Goal: Information Seeking & Learning: Learn about a topic

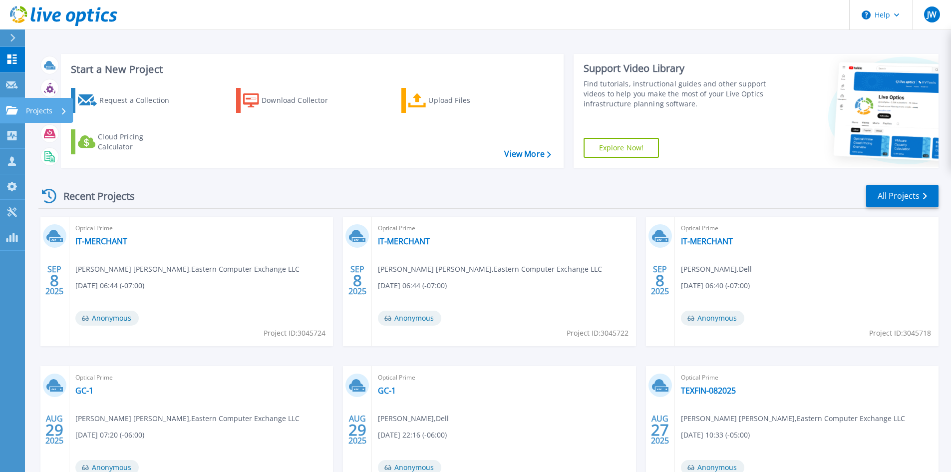
click at [5, 106] on link "Projects Projects" at bounding box center [12, 110] width 25 height 25
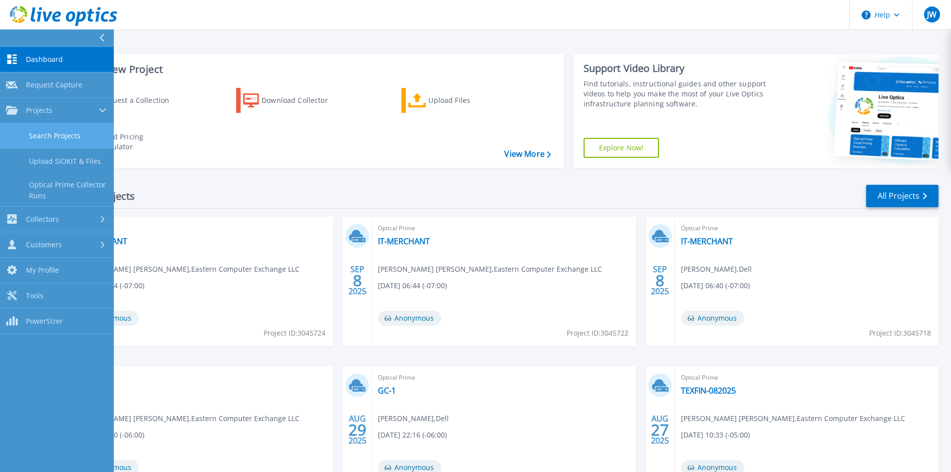
click at [80, 138] on link "Search Projects" at bounding box center [57, 135] width 114 height 25
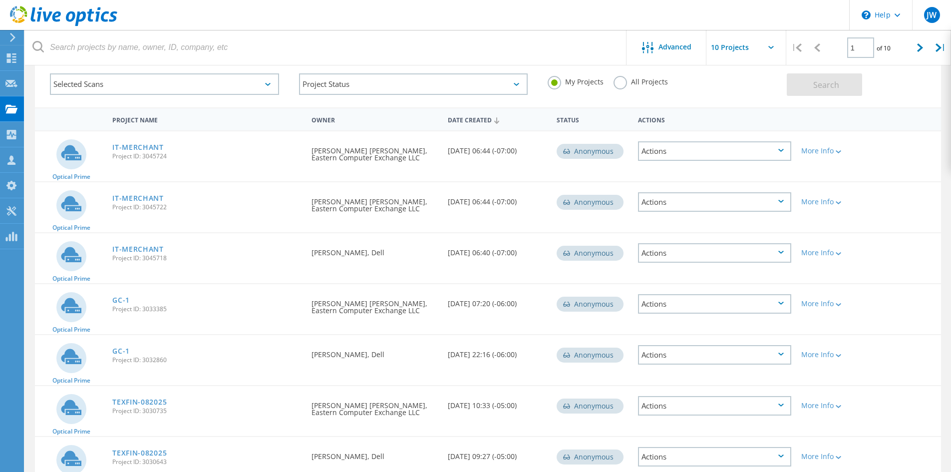
scroll to position [11, 0]
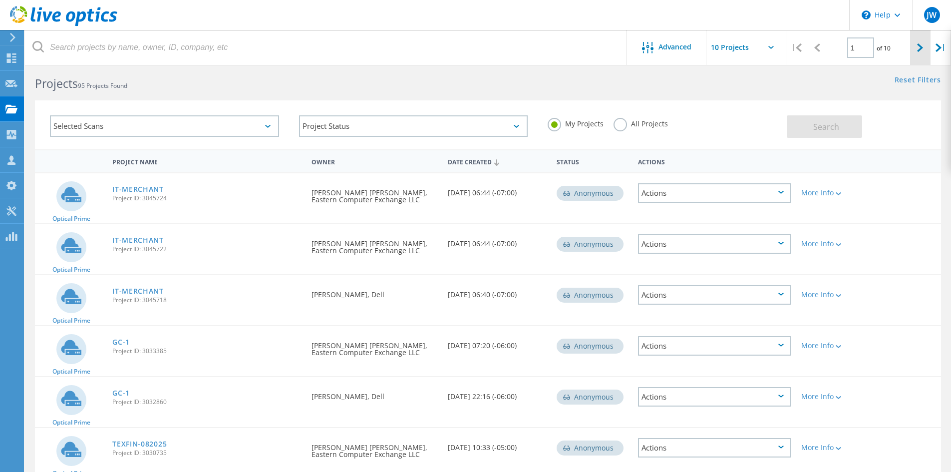
click at [926, 49] on div at bounding box center [920, 47] width 20 height 35
type input "2"
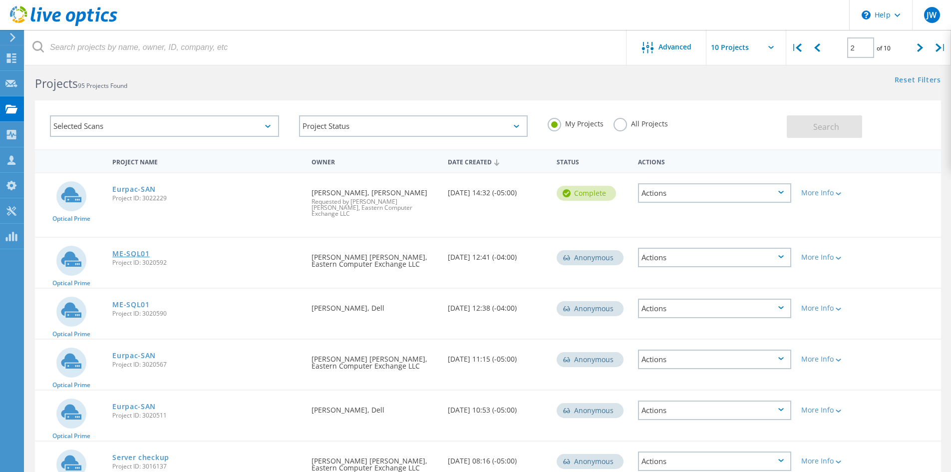
click at [140, 251] on link "ME-SQL01" at bounding box center [130, 253] width 37 height 7
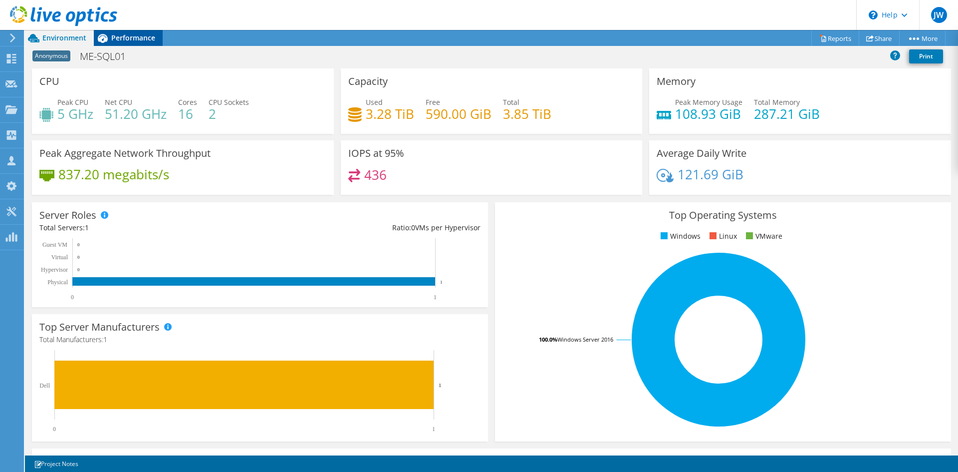
click at [124, 45] on div "Performance" at bounding box center [128, 38] width 69 height 16
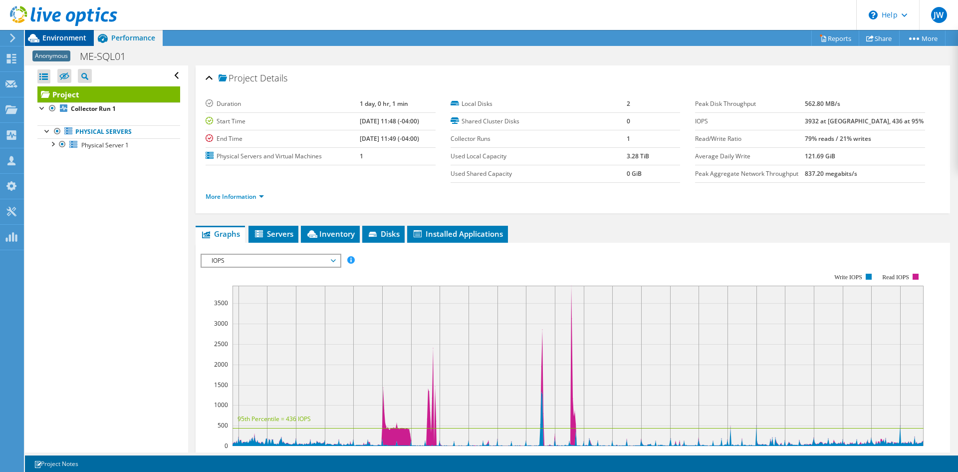
click at [84, 38] on span "Environment" at bounding box center [64, 37] width 44 height 9
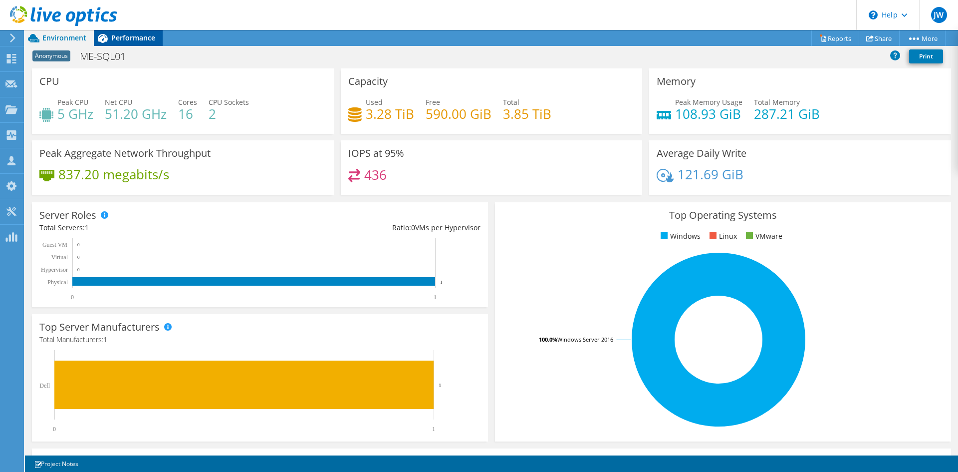
click at [128, 33] on span "Performance" at bounding box center [133, 37] width 44 height 9
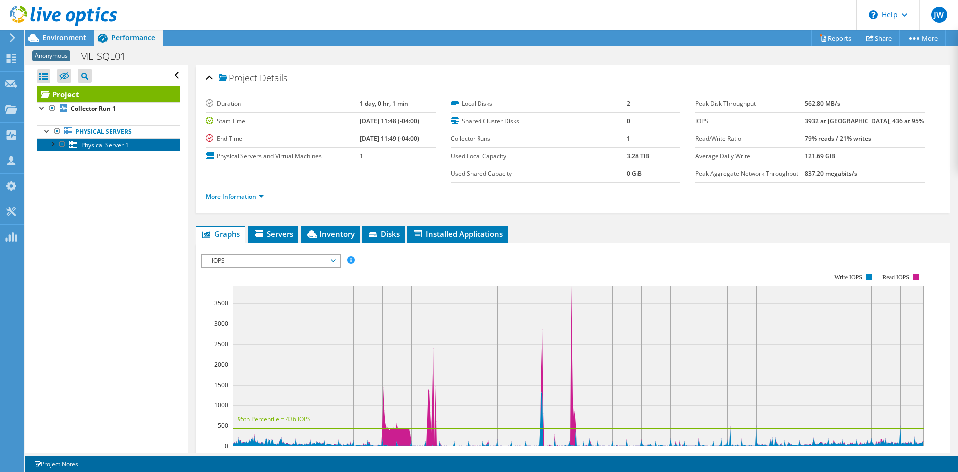
click at [122, 144] on span "Physical Server 1" at bounding box center [104, 145] width 47 height 8
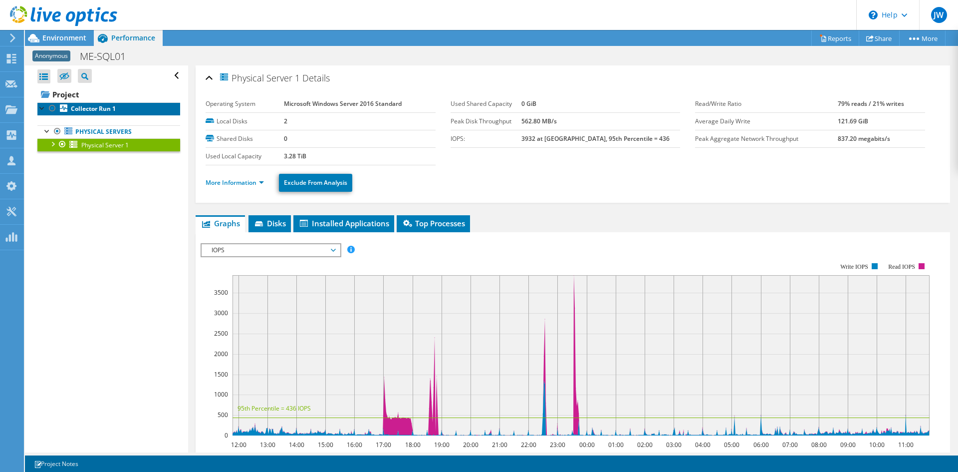
click at [111, 109] on b "Collector Run 1" at bounding box center [93, 108] width 45 height 8
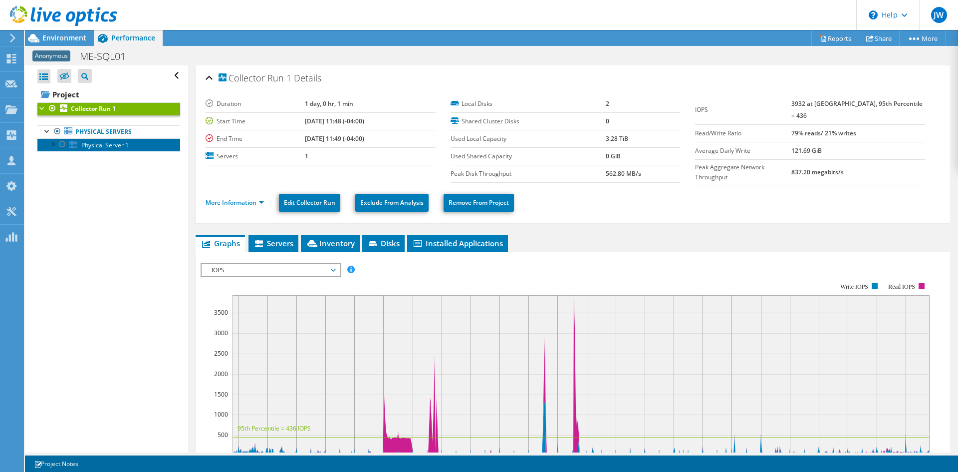
click at [137, 146] on link "Physical Server 1" at bounding box center [108, 144] width 143 height 13
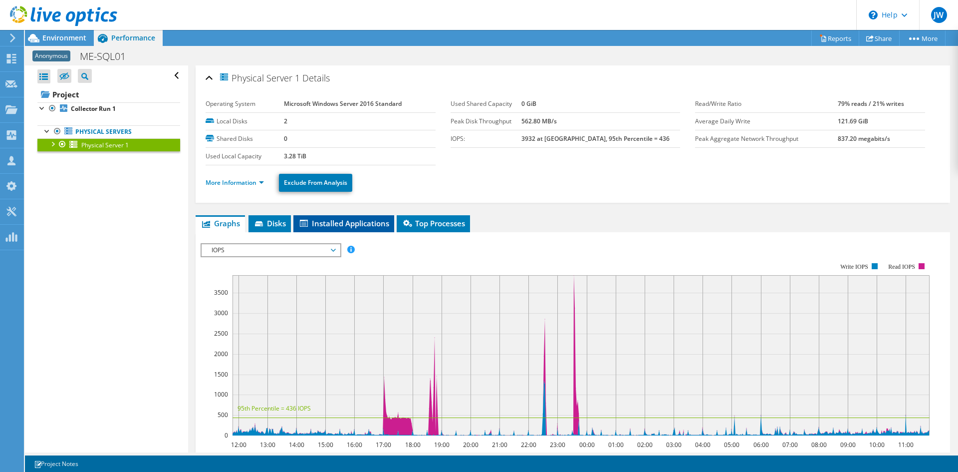
click at [321, 228] on li "Installed Applications" at bounding box center [343, 223] width 101 height 17
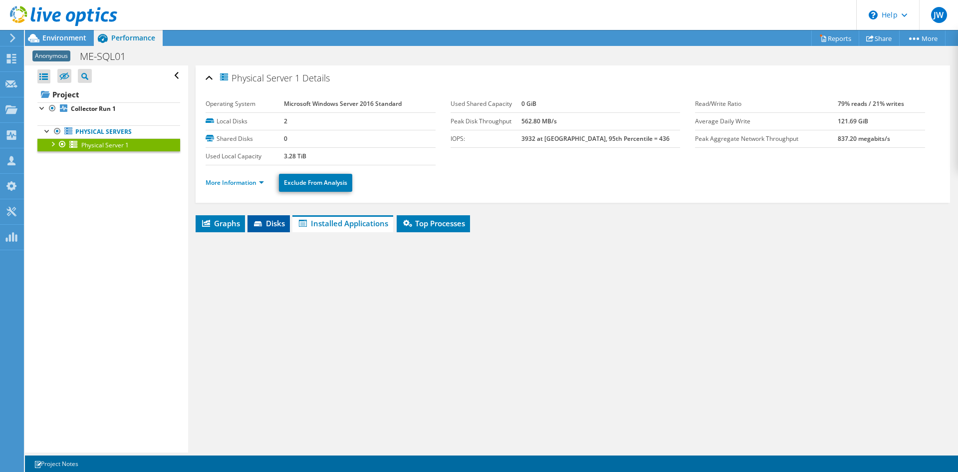
click at [273, 226] on span "Disks" at bounding box center [269, 223] width 32 height 10
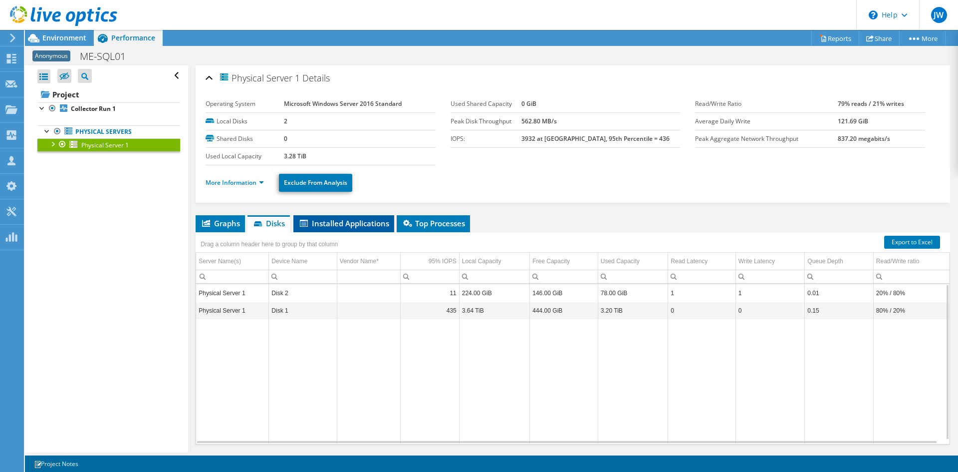
click at [337, 221] on span "Installed Applications" at bounding box center [343, 223] width 91 height 10
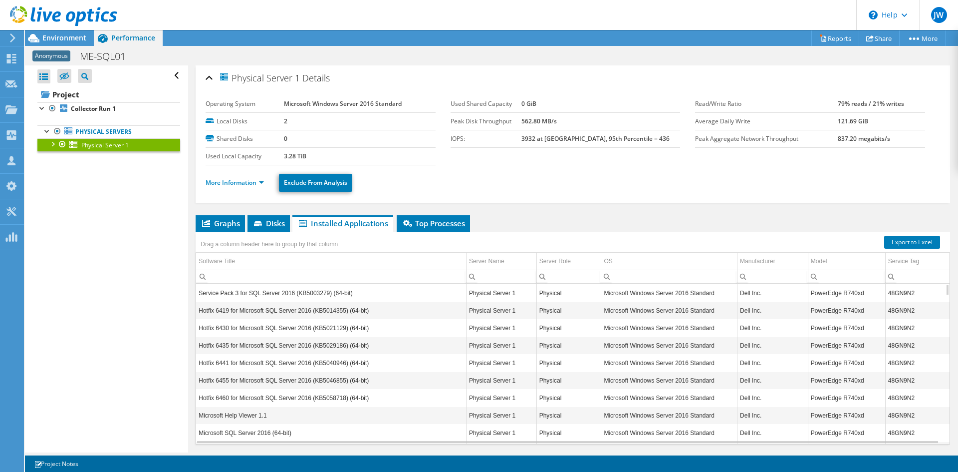
click at [285, 292] on td "Service Pack 3 for SQL Server 2016 (KB5003279) (64-bit)" at bounding box center [331, 292] width 270 height 17
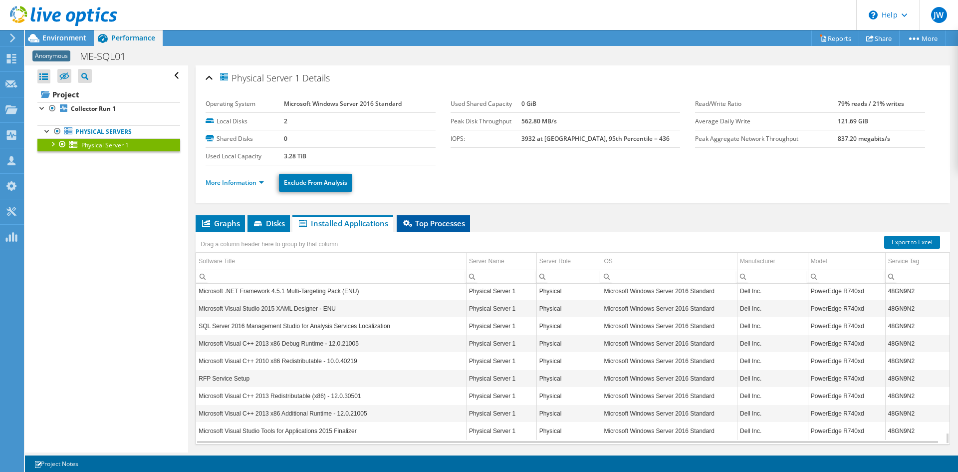
click at [441, 217] on li "Top Processes" at bounding box center [433, 223] width 73 height 17
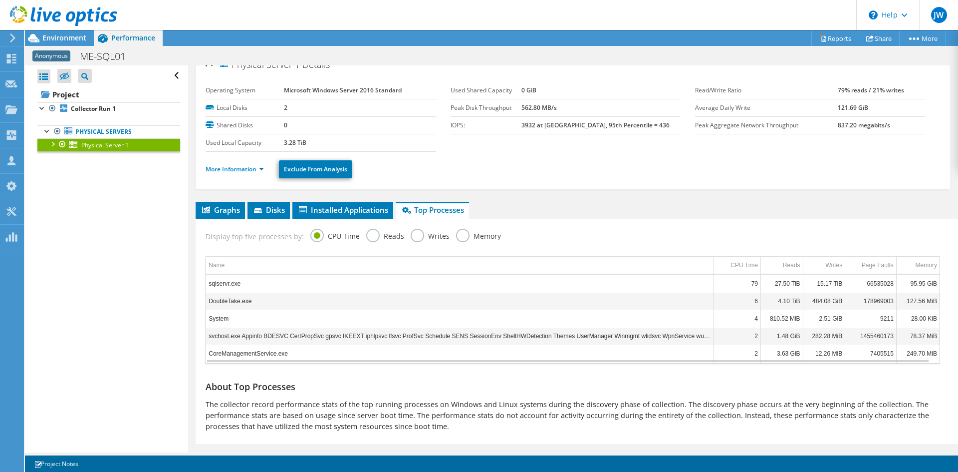
scroll to position [0, 0]
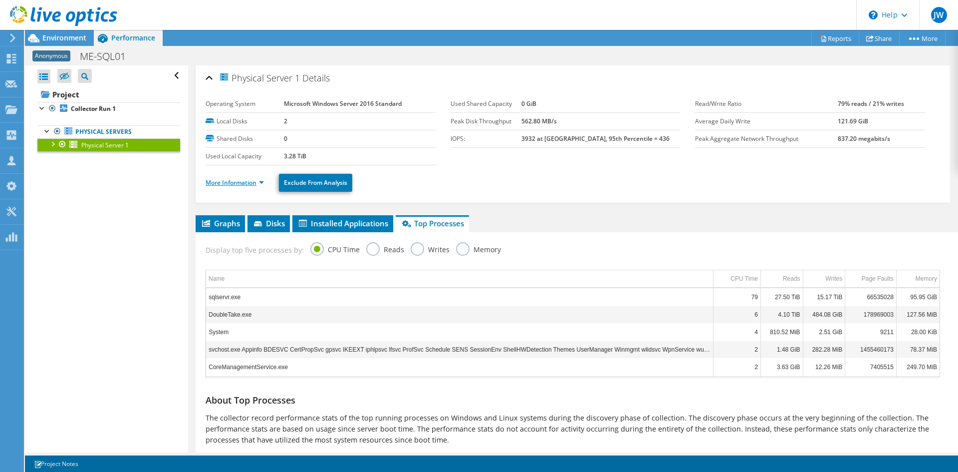
click at [243, 183] on link "More Information" at bounding box center [235, 182] width 58 height 8
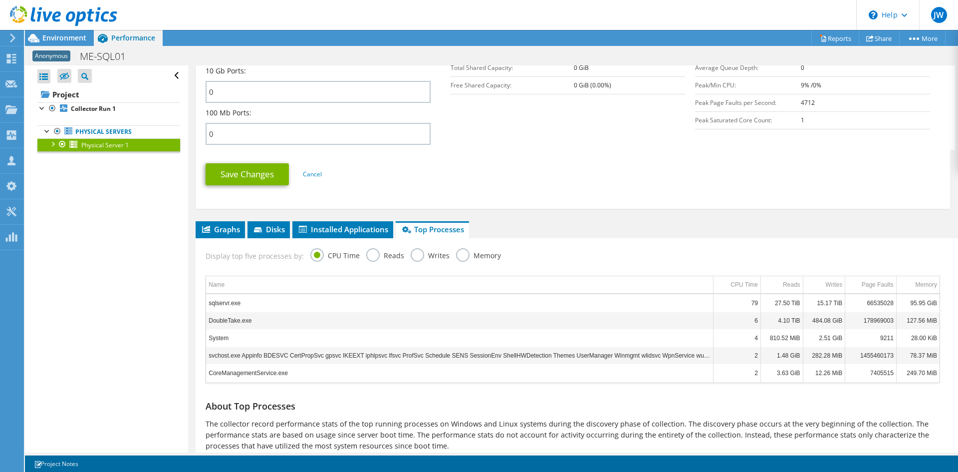
scroll to position [449, 0]
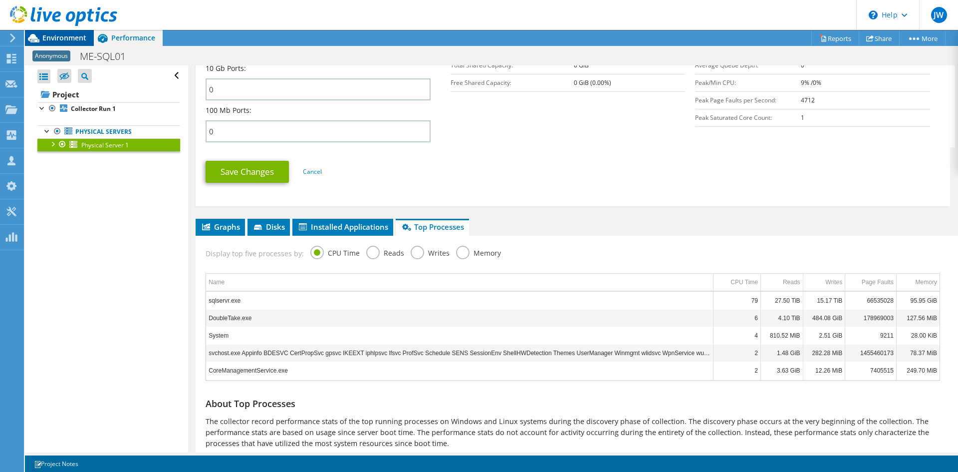
click at [70, 41] on span "Environment" at bounding box center [64, 37] width 44 height 9
